Goal: Navigation & Orientation: Find specific page/section

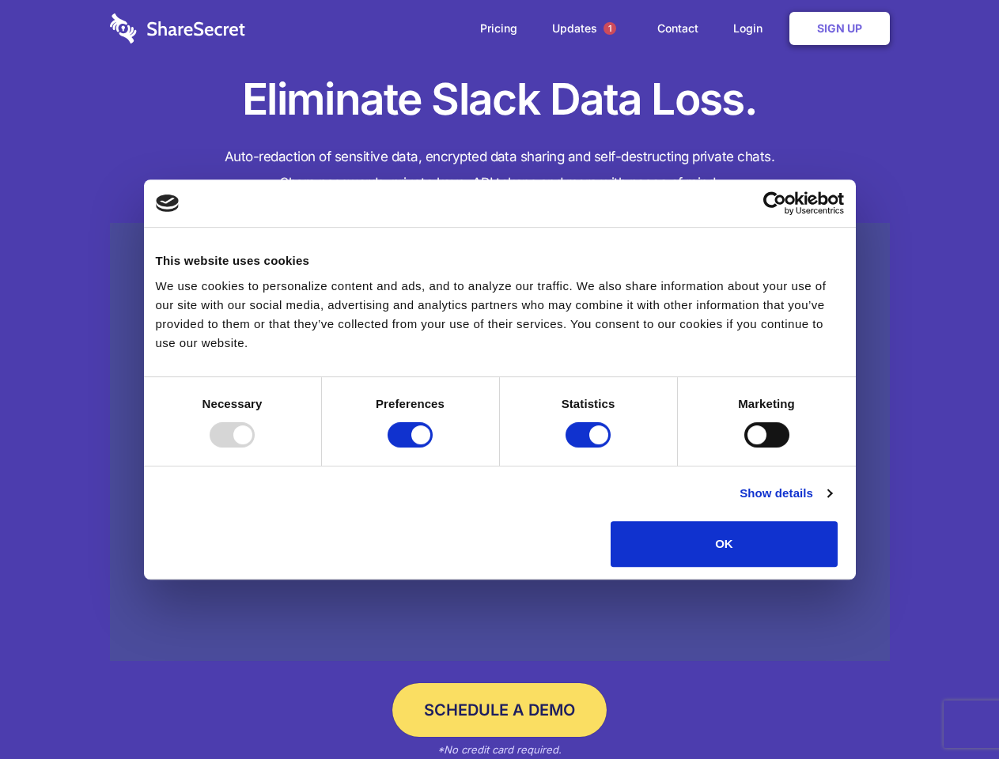
click at [255, 448] on div at bounding box center [232, 434] width 45 height 25
click at [433, 448] on input "Preferences" at bounding box center [409, 434] width 45 height 25
checkbox input "false"
click at [590, 448] on input "Statistics" at bounding box center [587, 434] width 45 height 25
checkbox input "false"
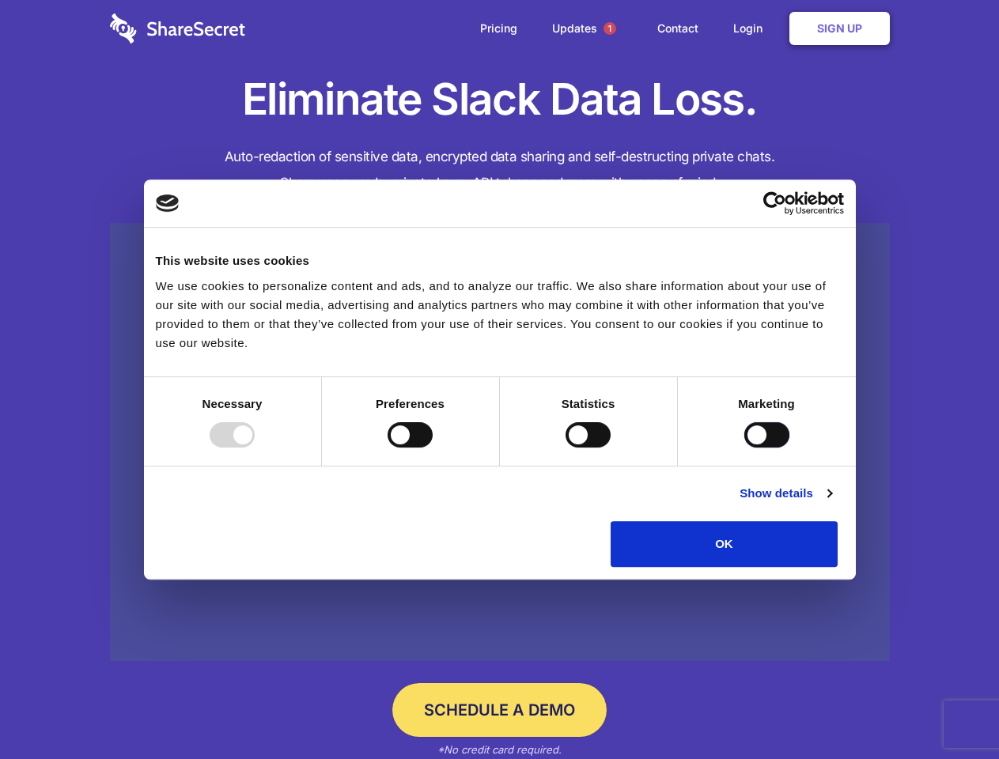
click at [744, 448] on input "Marketing" at bounding box center [766, 434] width 45 height 25
checkbox input "true"
click at [831, 503] on link "Show details" at bounding box center [785, 493] width 92 height 19
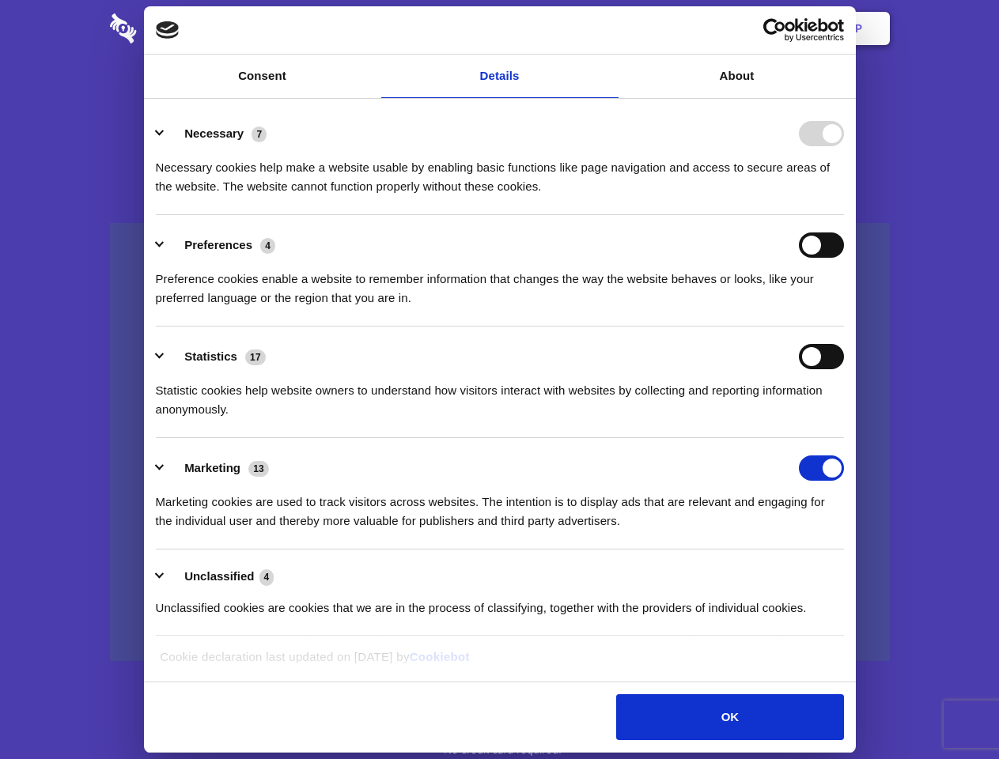
click at [844, 308] on div "Preferences 4 Preference cookies enable a website to remember information that …" at bounding box center [500, 269] width 688 height 75
click at [609, 28] on span "1" at bounding box center [609, 28] width 13 height 13
